Goal: Transaction & Acquisition: Purchase product/service

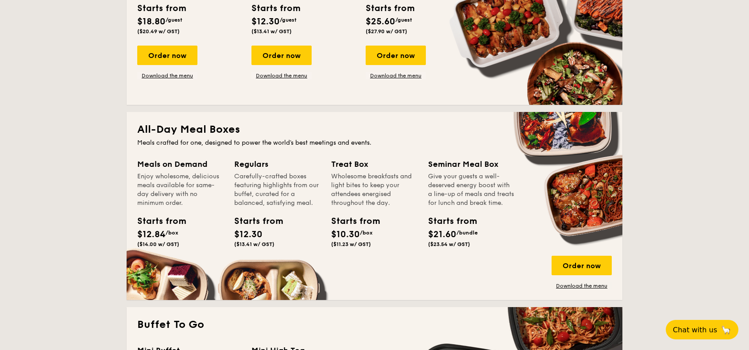
scroll to position [487, 0]
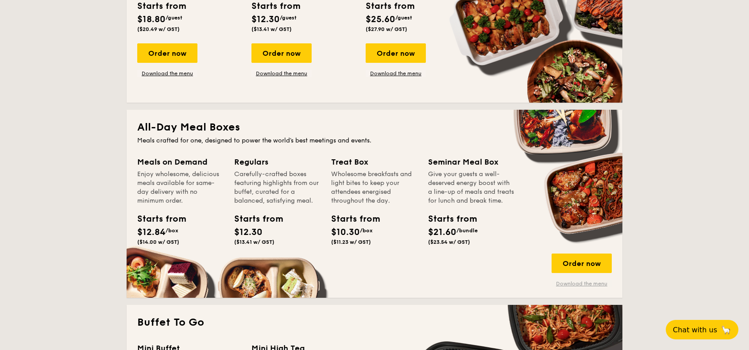
click at [586, 283] on link "Download the menu" at bounding box center [582, 283] width 60 height 7
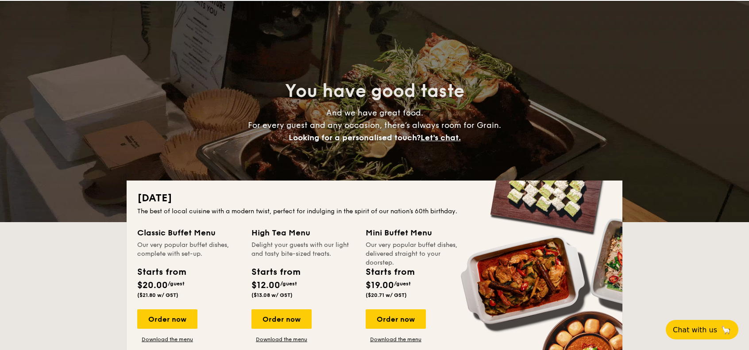
scroll to position [0, 0]
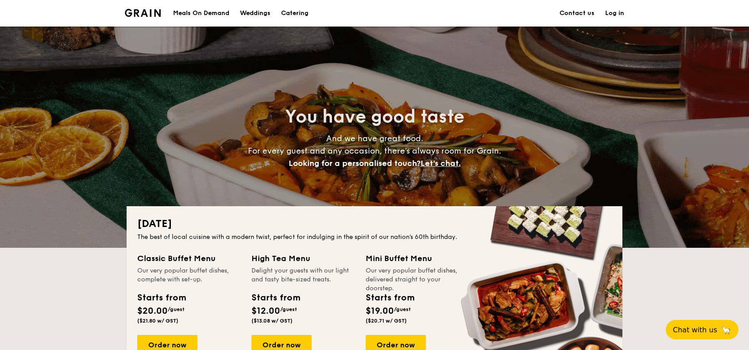
click at [206, 13] on div "Meals On Demand" at bounding box center [201, 13] width 56 height 27
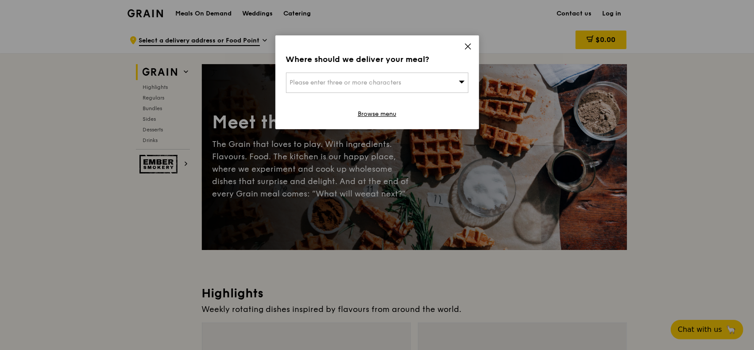
click at [467, 45] on icon at bounding box center [467, 46] width 5 height 5
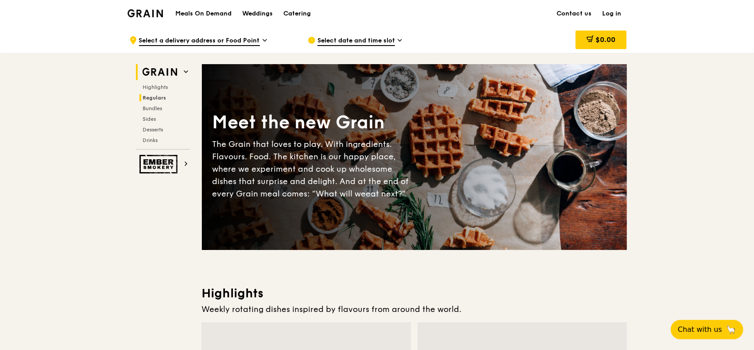
click at [157, 97] on span "Regulars" at bounding box center [154, 98] width 23 height 6
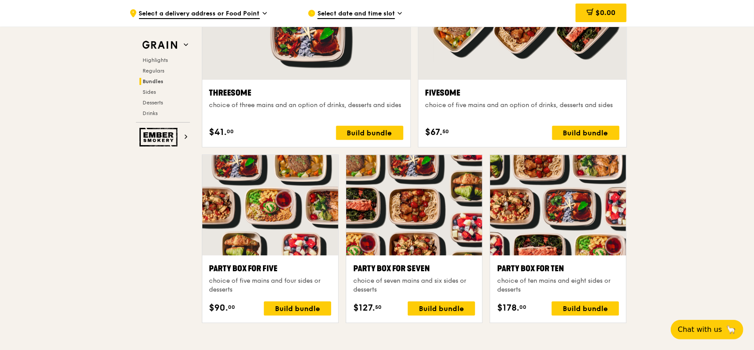
scroll to position [1636, 0]
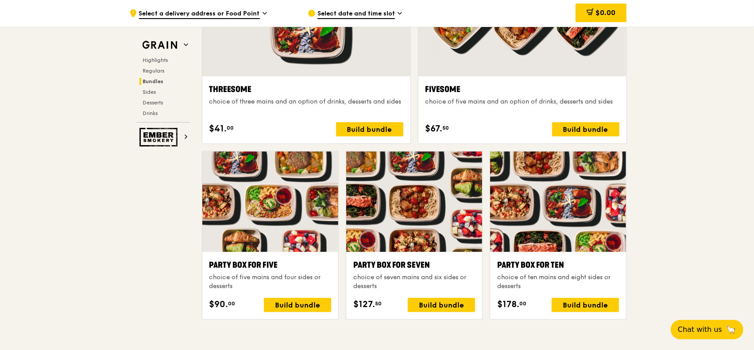
click at [679, 147] on div ".cls-1 { fill: none; stroke: #fff; stroke-linecap: round; stroke-linejoin: roun…" at bounding box center [377, 254] width 754 height 3726
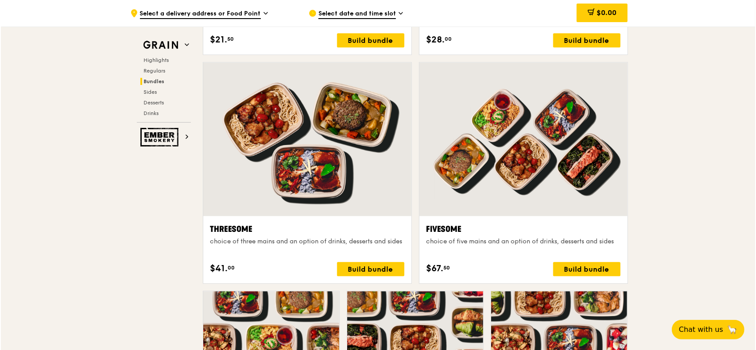
scroll to position [1503, 0]
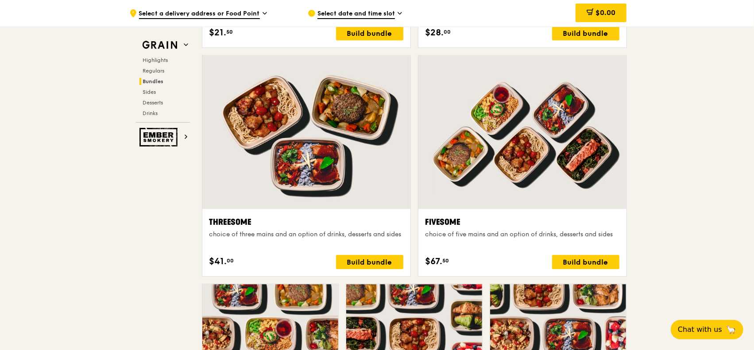
click at [528, 165] on div at bounding box center [522, 132] width 208 height 154
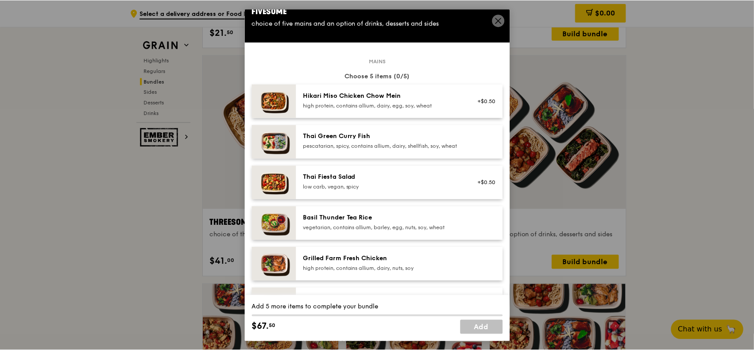
scroll to position [0, 0]
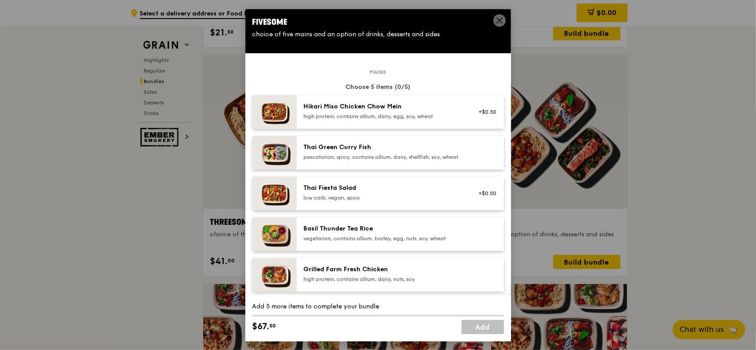
click at [499, 20] on icon at bounding box center [499, 20] width 5 height 5
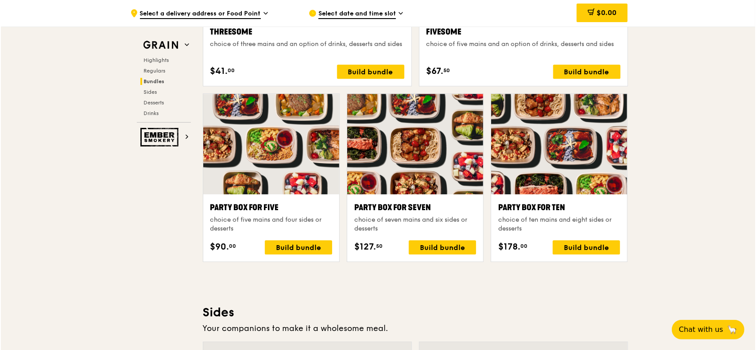
scroll to position [1680, 0]
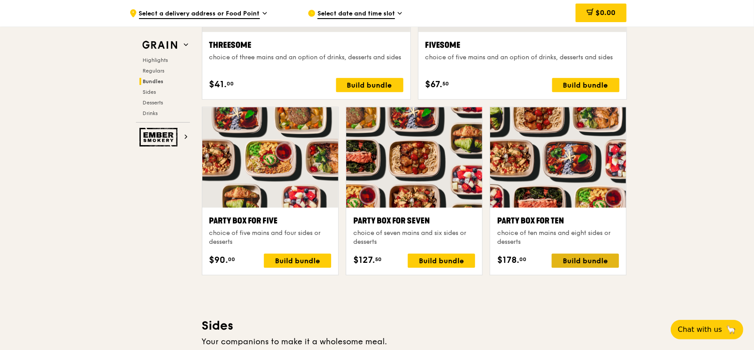
click at [567, 259] on div "Build bundle" at bounding box center [585, 261] width 67 height 14
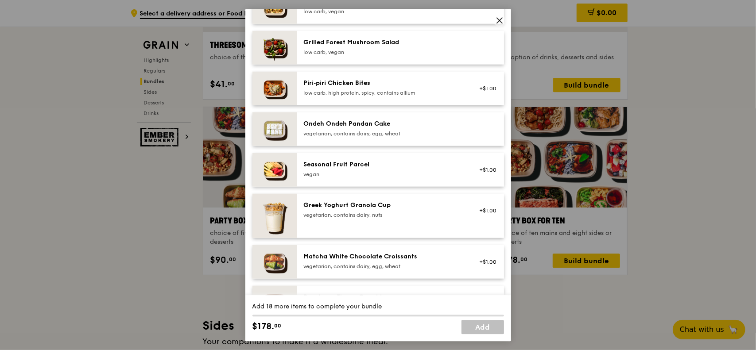
scroll to position [547, 0]
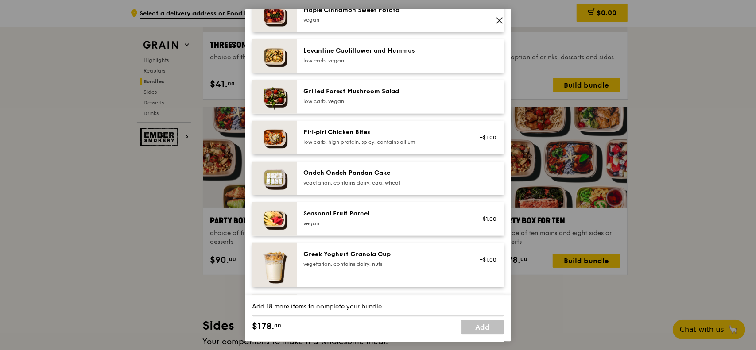
click at [499, 20] on icon at bounding box center [500, 20] width 8 height 8
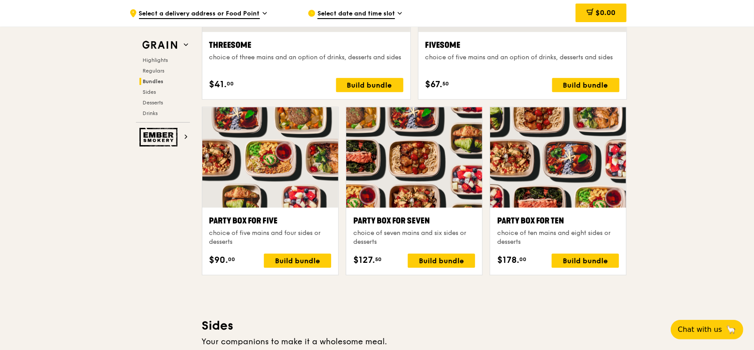
click at [409, 165] on div at bounding box center [414, 157] width 136 height 101
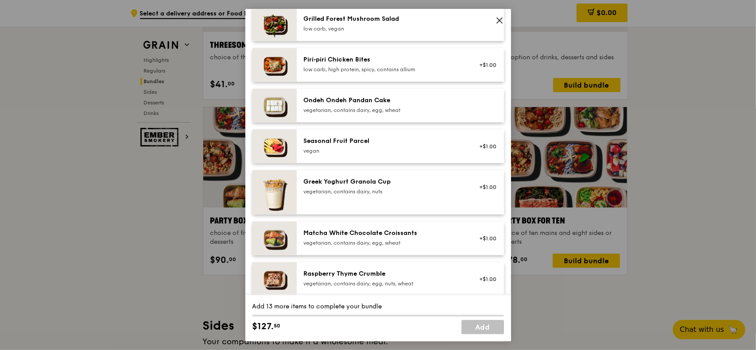
scroll to position [443, 0]
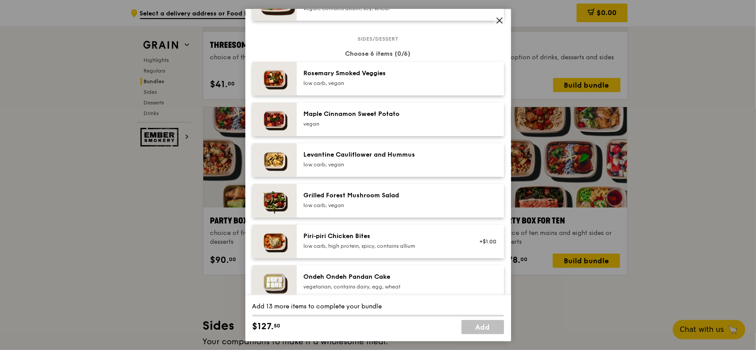
click at [499, 19] on icon at bounding box center [499, 20] width 5 height 5
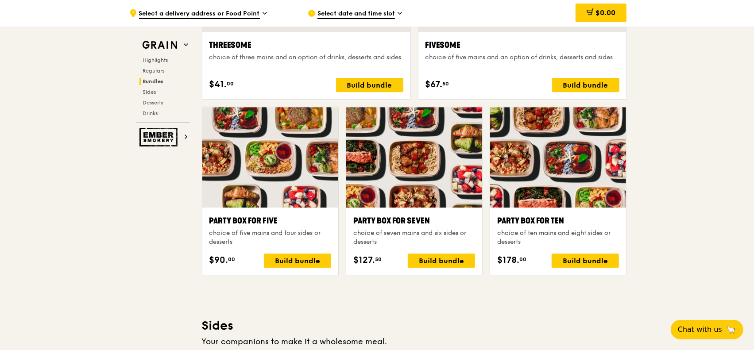
click at [250, 161] on div at bounding box center [270, 157] width 136 height 101
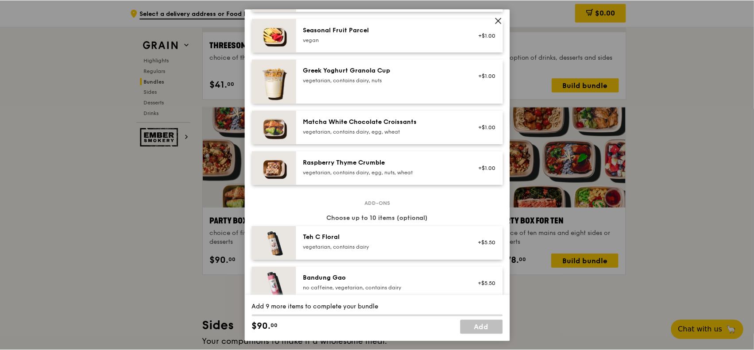
scroll to position [620, 0]
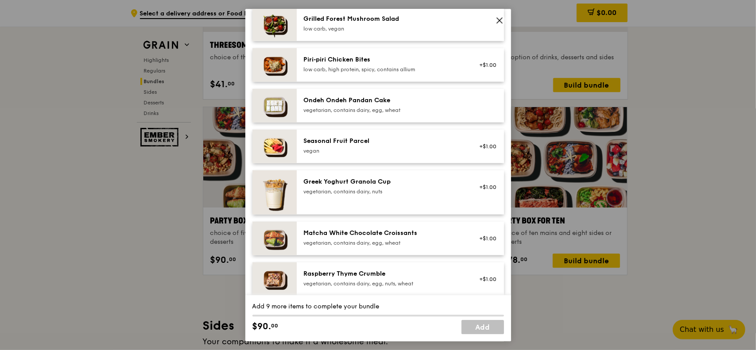
click at [499, 19] on icon at bounding box center [499, 20] width 5 height 5
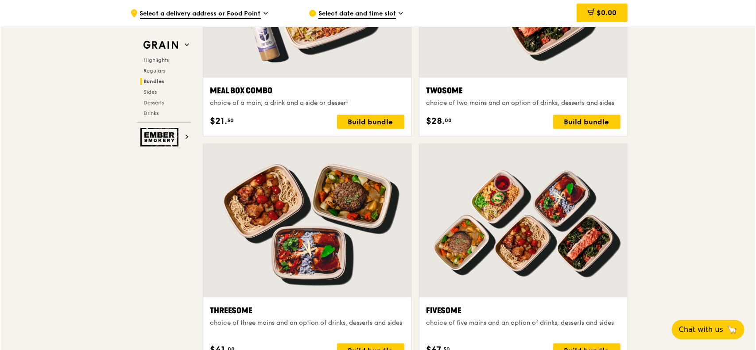
scroll to position [1459, 0]
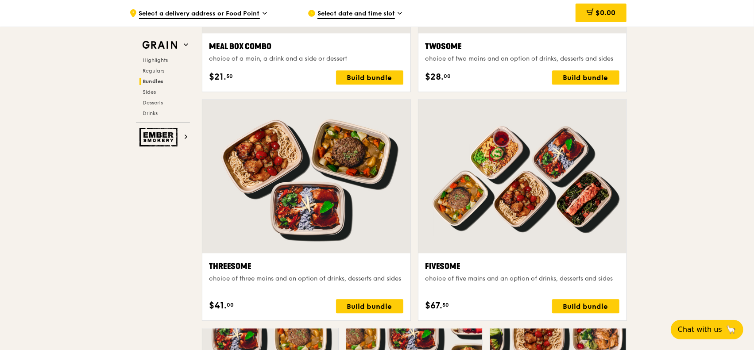
click at [310, 145] on div at bounding box center [306, 177] width 208 height 154
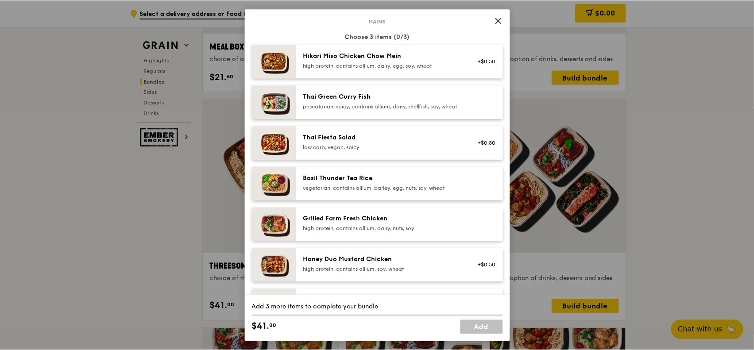
scroll to position [0, 0]
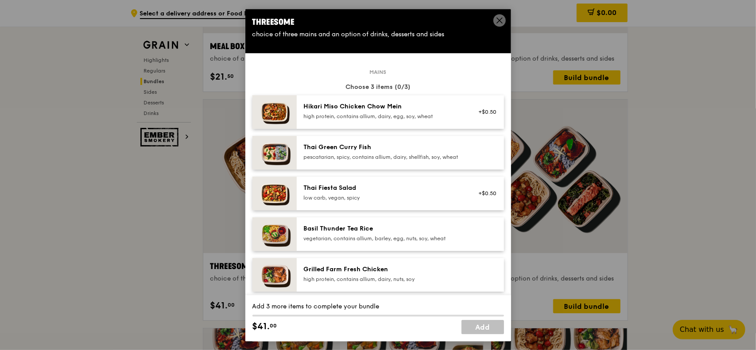
click at [496, 22] on icon at bounding box center [500, 20] width 8 height 8
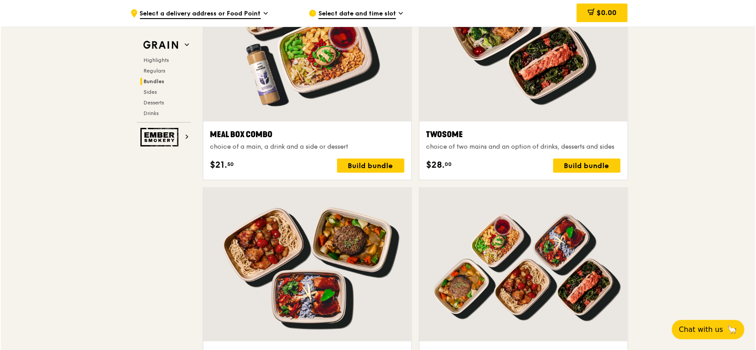
scroll to position [1326, 0]
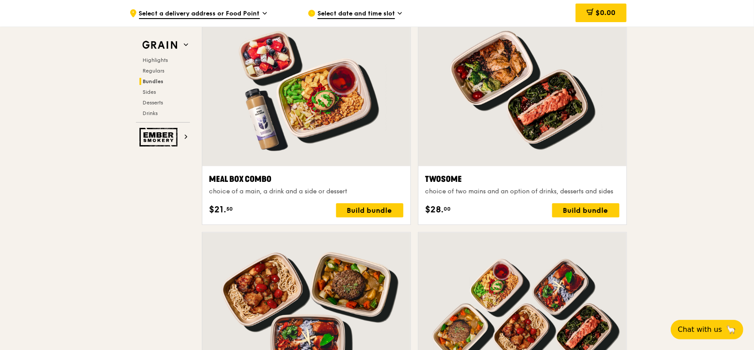
click at [502, 105] on div at bounding box center [522, 89] width 208 height 154
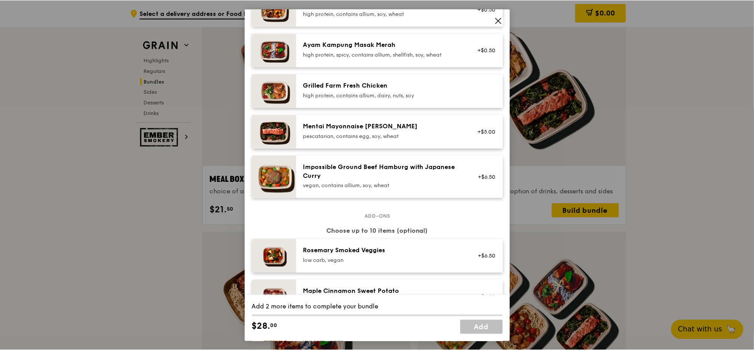
scroll to position [133, 0]
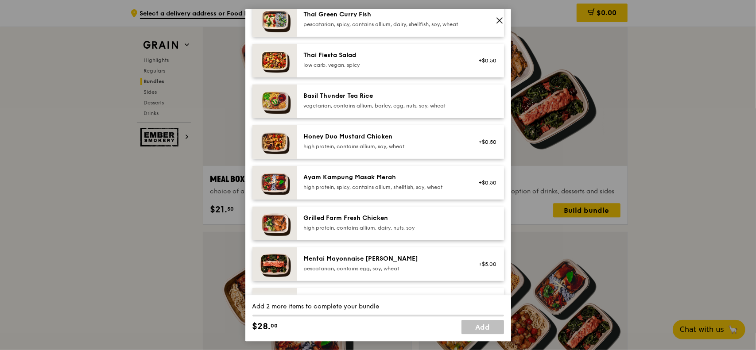
click at [501, 19] on icon at bounding box center [500, 20] width 8 height 8
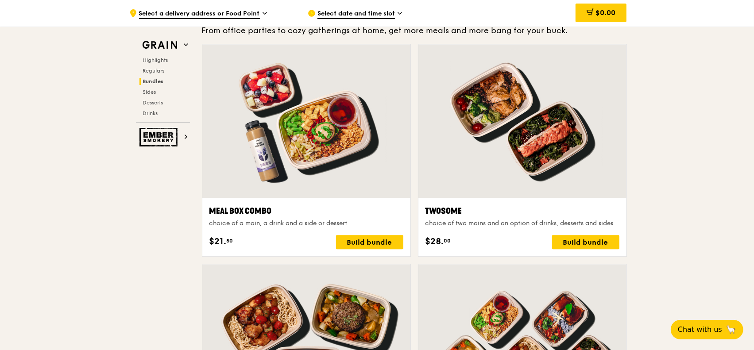
scroll to position [1282, 0]
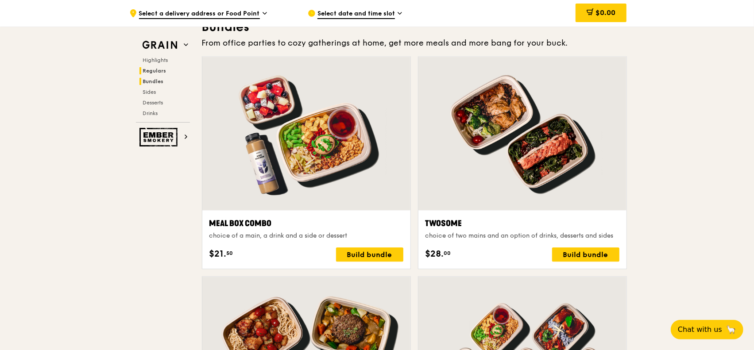
click at [157, 71] on span "Regulars" at bounding box center [154, 71] width 23 height 6
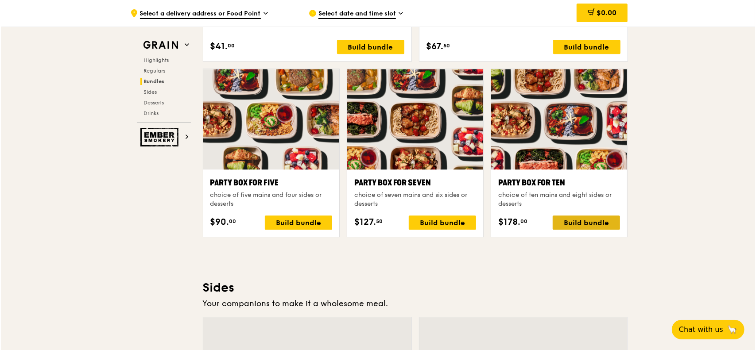
scroll to position [1724, 0]
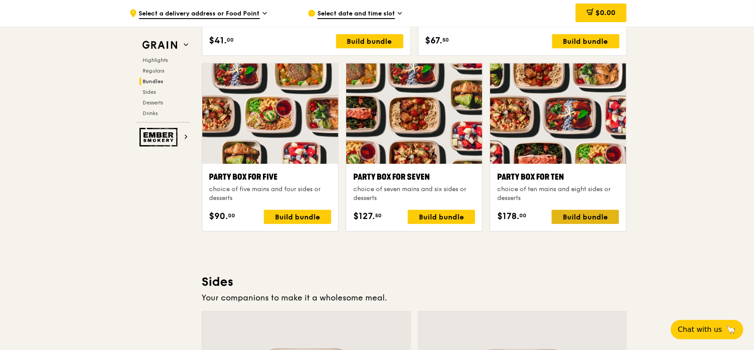
click at [580, 214] on div "Build bundle" at bounding box center [585, 217] width 67 height 14
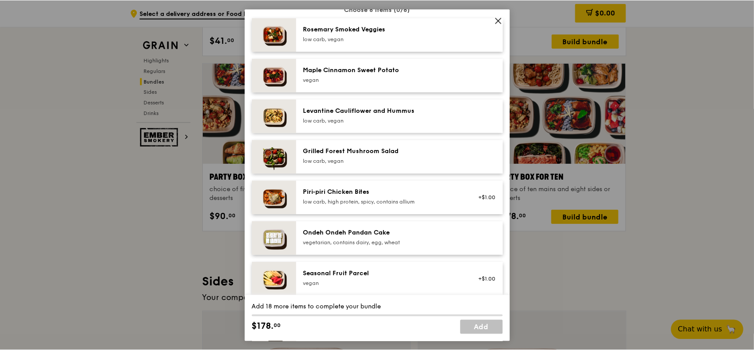
scroll to position [487, 0]
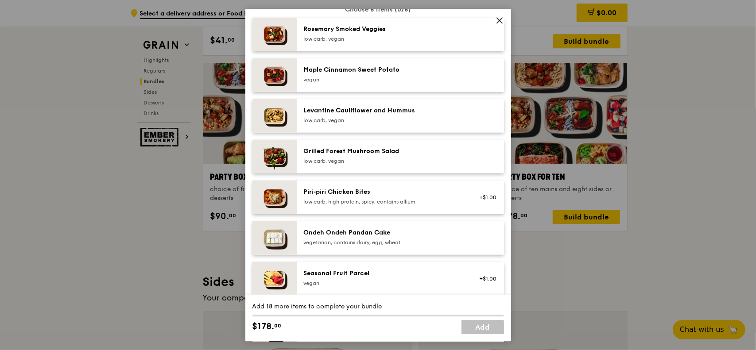
click at [498, 22] on icon at bounding box center [500, 20] width 8 height 8
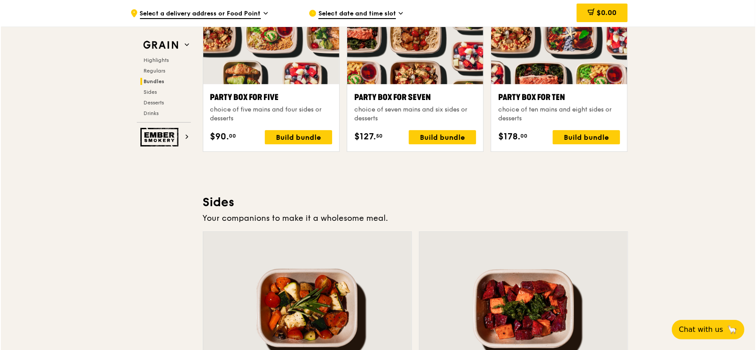
scroll to position [1768, 0]
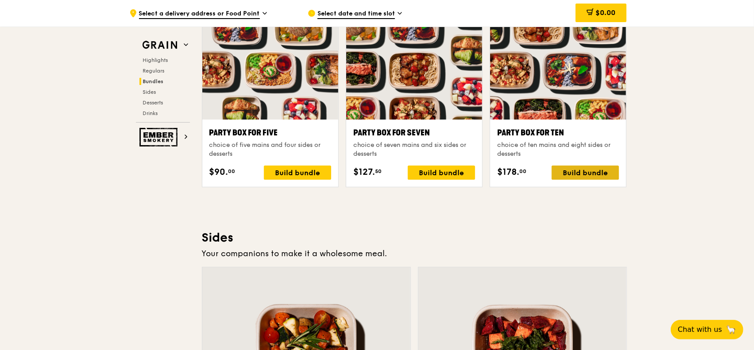
click at [597, 170] on div "Build bundle" at bounding box center [585, 173] width 67 height 14
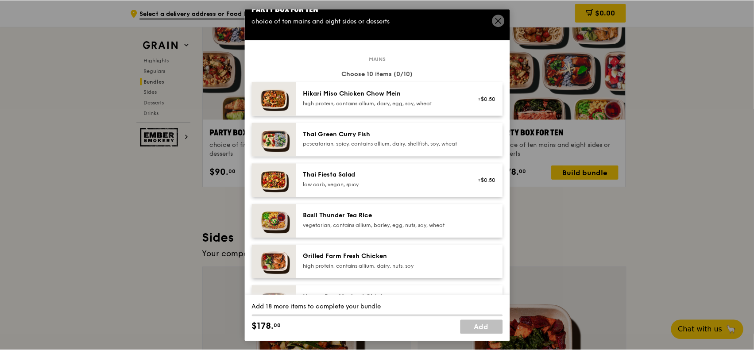
scroll to position [0, 0]
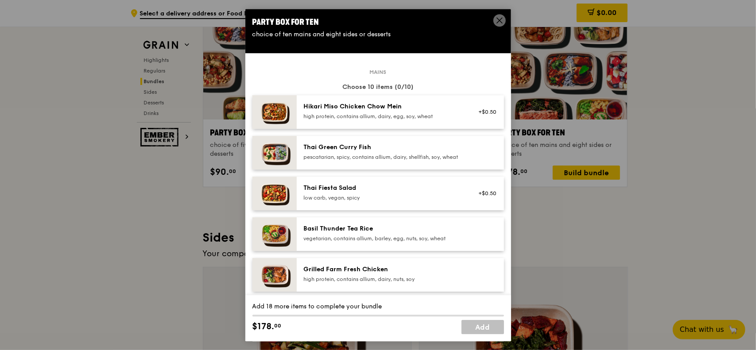
click at [496, 18] on icon at bounding box center [500, 20] width 8 height 8
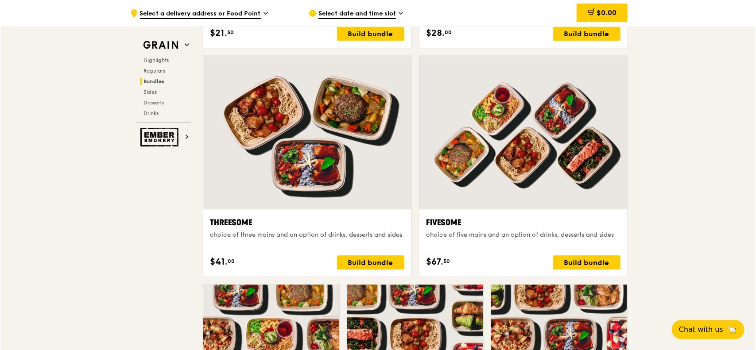
scroll to position [1635, 0]
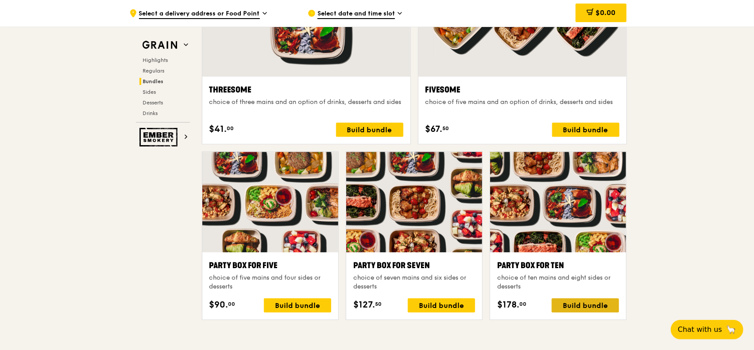
click at [587, 302] on div "Build bundle" at bounding box center [585, 305] width 67 height 14
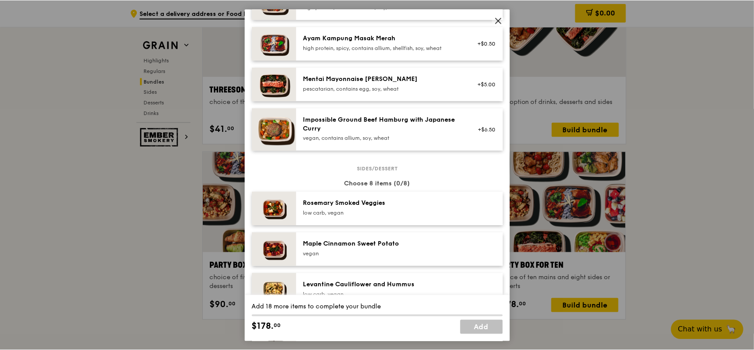
scroll to position [310, 0]
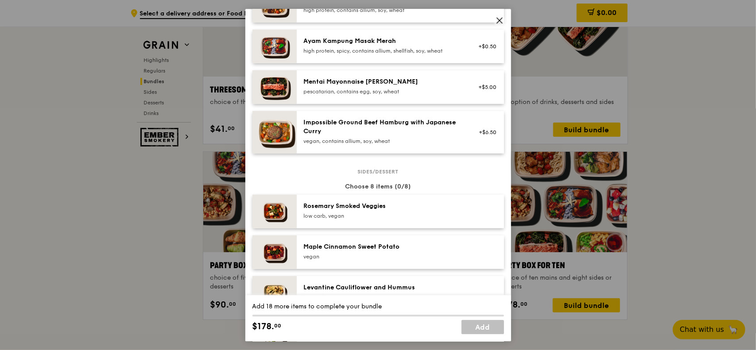
click at [496, 22] on icon at bounding box center [500, 20] width 8 height 8
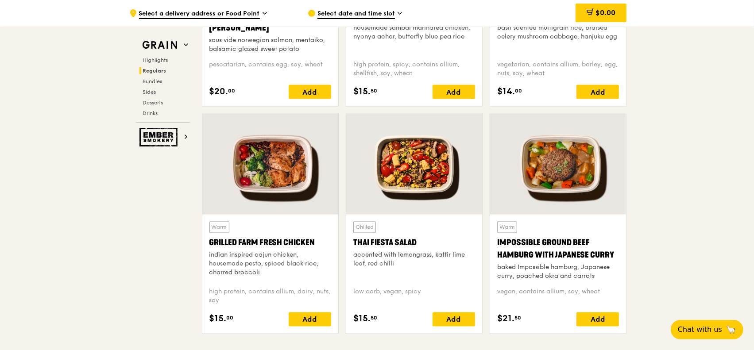
scroll to position [794, 0]
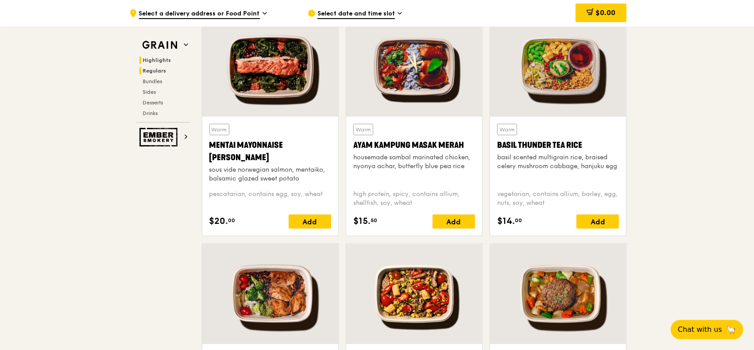
click at [153, 59] on span "Highlights" at bounding box center [157, 60] width 28 height 6
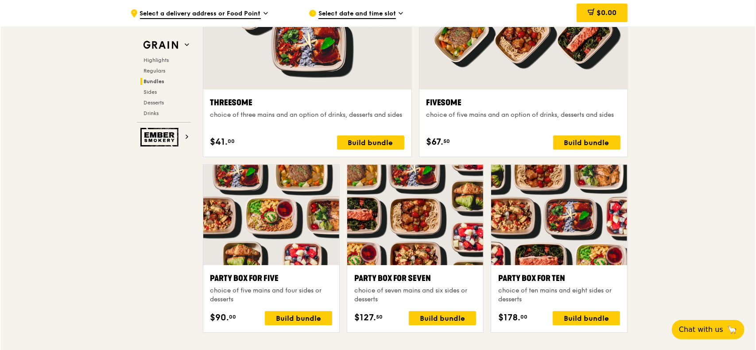
scroll to position [1755, 0]
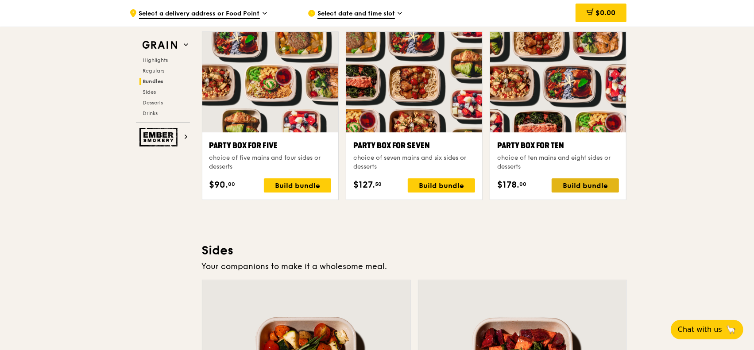
click at [583, 180] on div "Build bundle" at bounding box center [585, 185] width 67 height 14
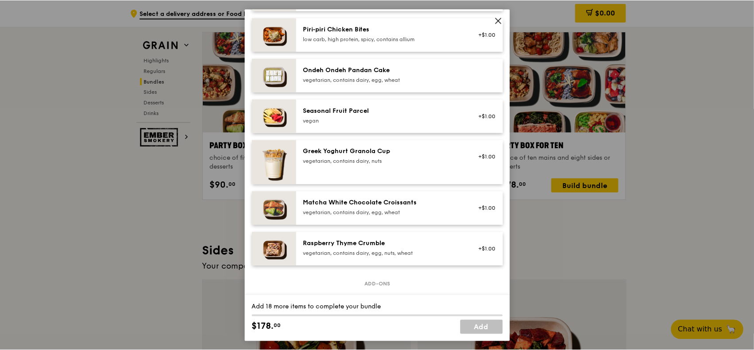
scroll to position [664, 0]
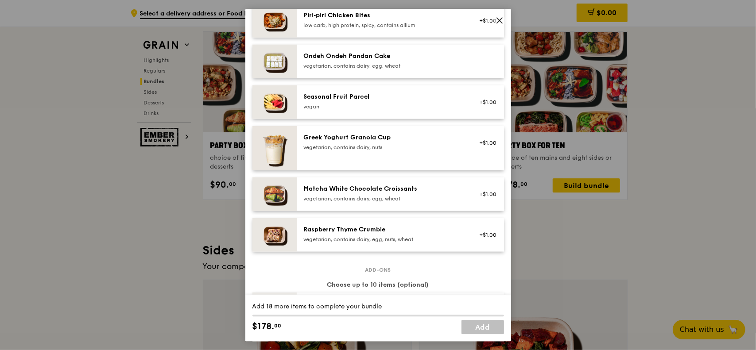
click at [273, 241] on img at bounding box center [274, 235] width 44 height 34
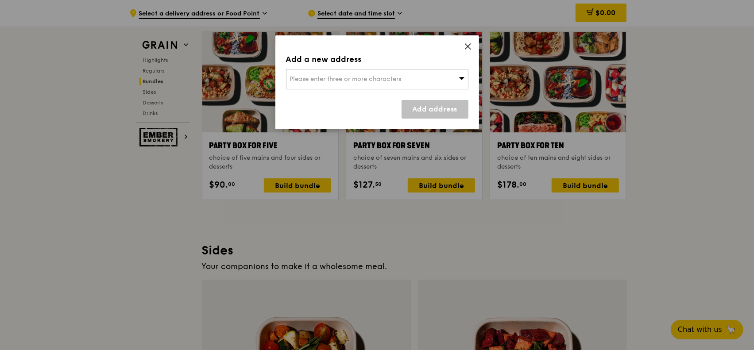
drag, startPoint x: 467, startPoint y: 47, endPoint x: 384, endPoint y: 78, distance: 89.0
click at [466, 47] on icon at bounding box center [468, 47] width 8 height 8
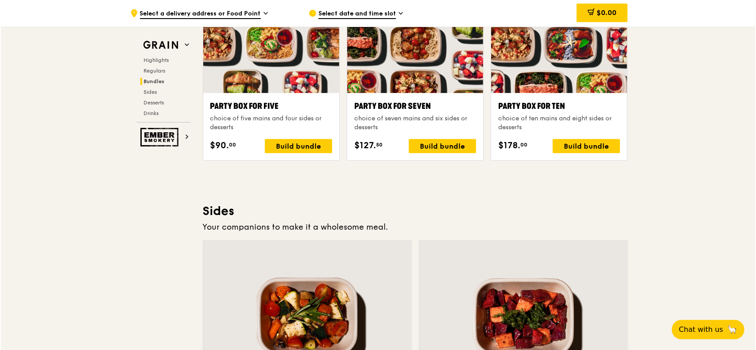
scroll to position [1844, 0]
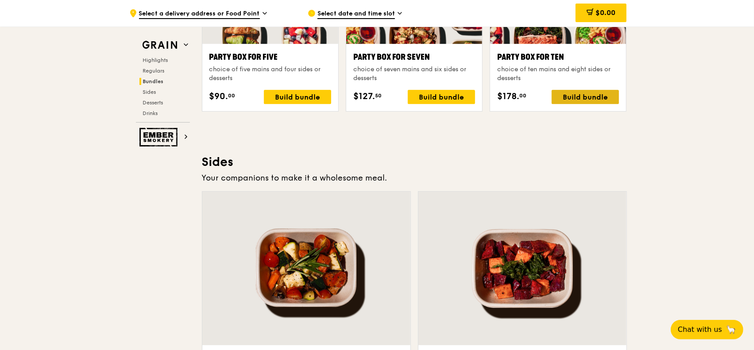
click at [605, 95] on div "Build bundle" at bounding box center [585, 97] width 67 height 14
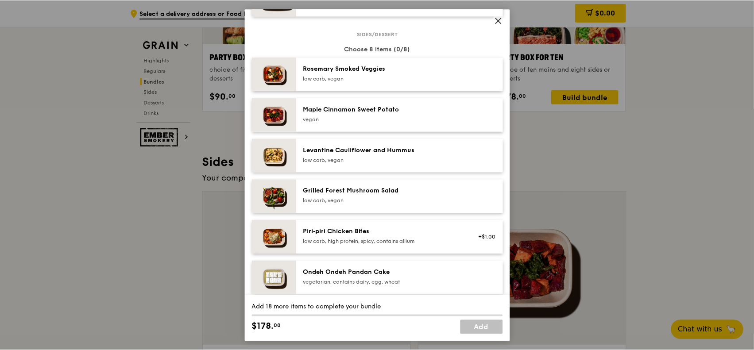
scroll to position [443, 0]
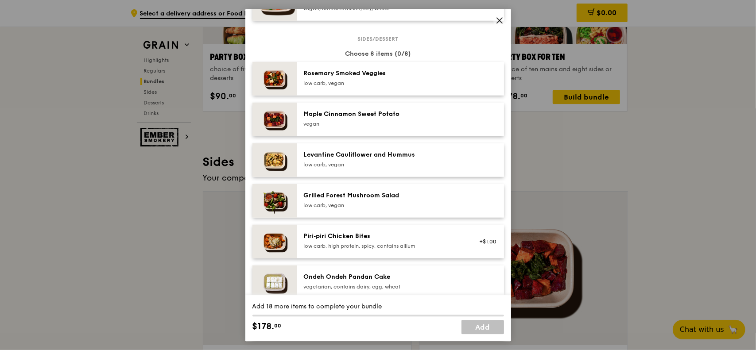
click at [500, 21] on icon at bounding box center [499, 20] width 5 height 5
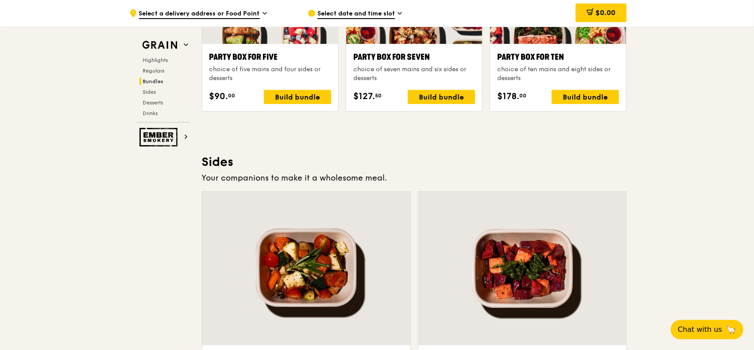
click at [642, 145] on div ".cls-1 { fill: none; stroke: #fff; stroke-linecap: round; stroke-linejoin: roun…" at bounding box center [377, 46] width 754 height 3726
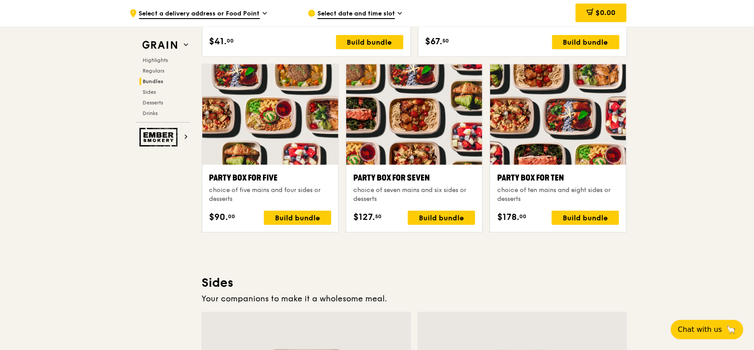
scroll to position [1667, 0]
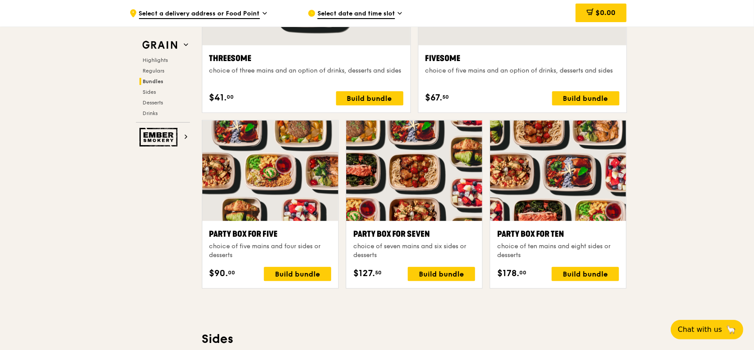
click at [678, 149] on div ".cls-1 { fill: none; stroke: #fff; stroke-linecap: round; stroke-linejoin: roun…" at bounding box center [377, 223] width 754 height 3726
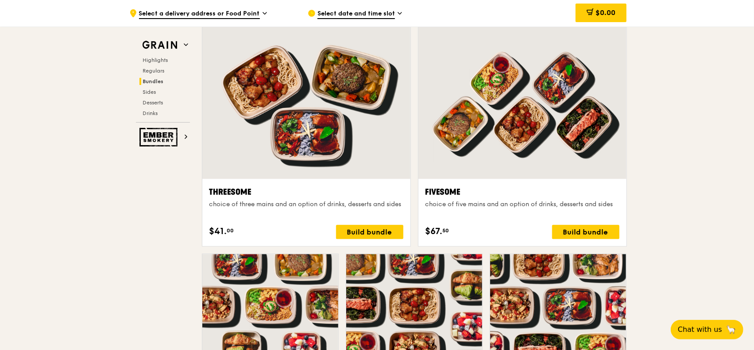
scroll to position [1490, 0]
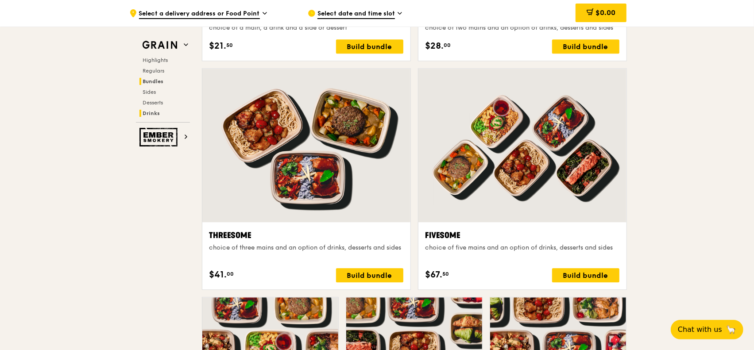
click at [154, 112] on span "Drinks" at bounding box center [151, 113] width 17 height 6
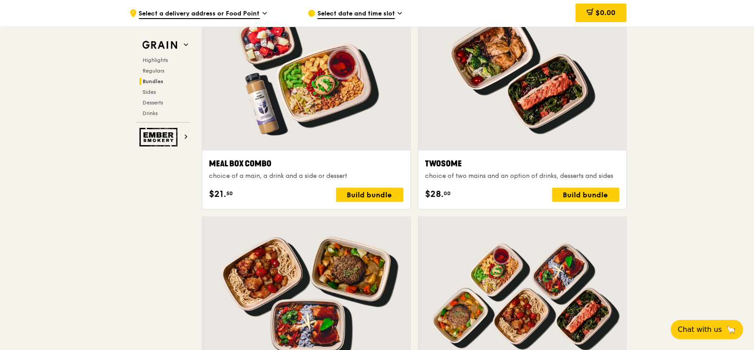
scroll to position [1278, 0]
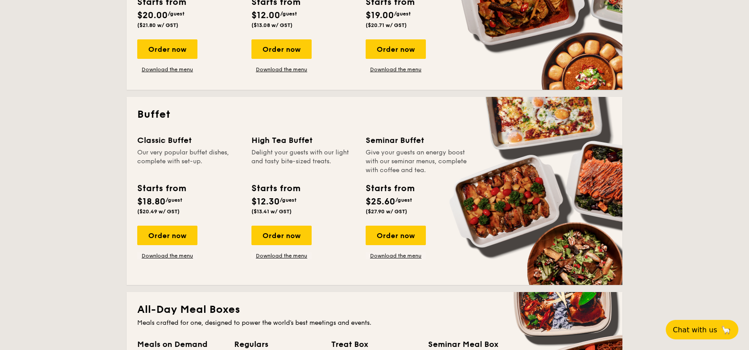
scroll to position [310, 0]
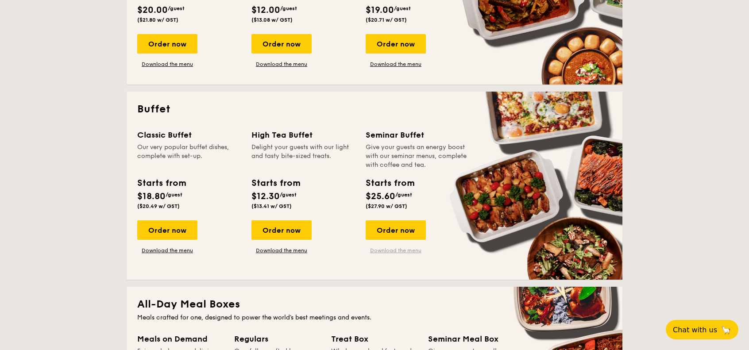
click at [388, 250] on link "Download the menu" at bounding box center [396, 250] width 60 height 7
